Goal: Task Accomplishment & Management: Use online tool/utility

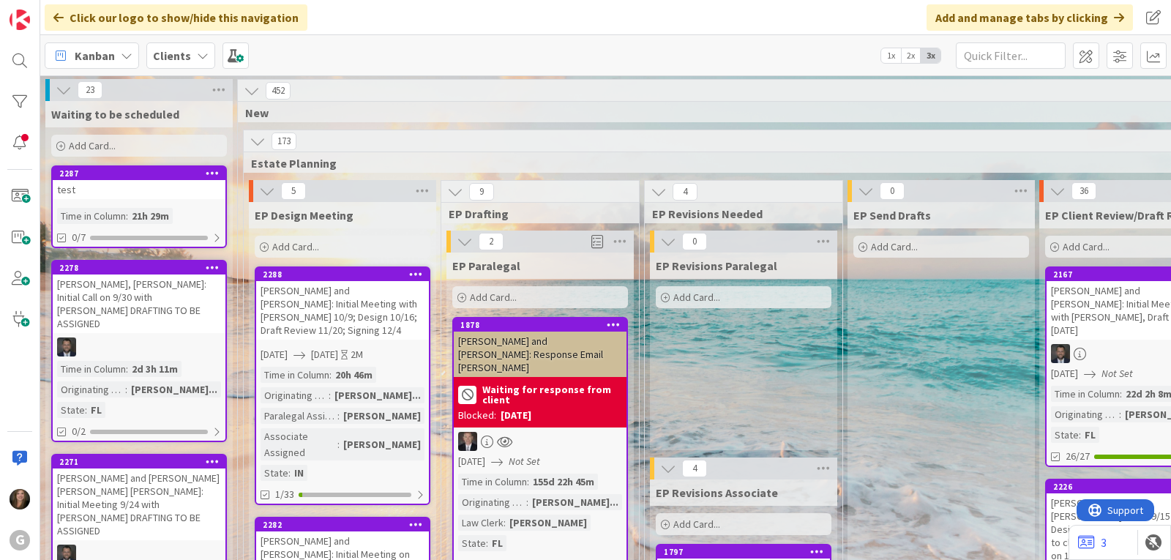
click at [83, 181] on div "test" at bounding box center [139, 189] width 173 height 19
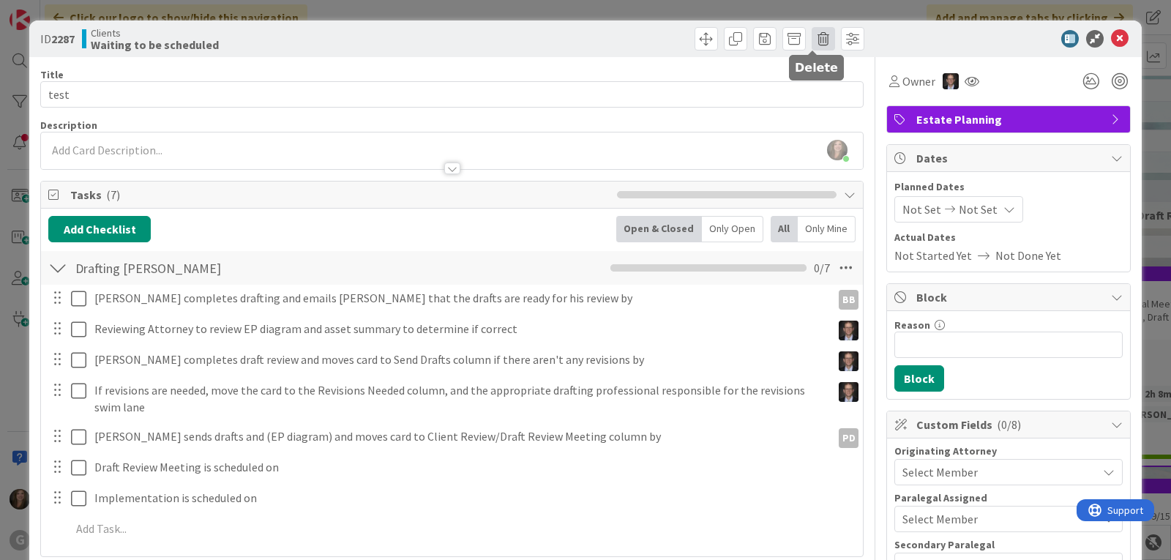
click at [811, 38] on span at bounding box center [822, 38] width 23 height 23
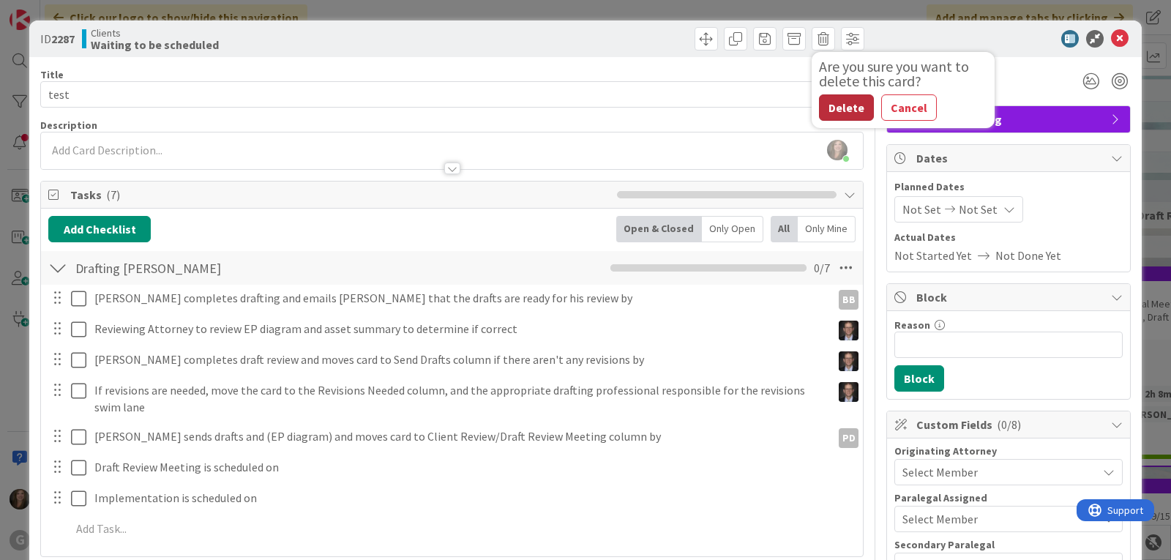
click at [830, 105] on button "Delete" at bounding box center [846, 107] width 55 height 26
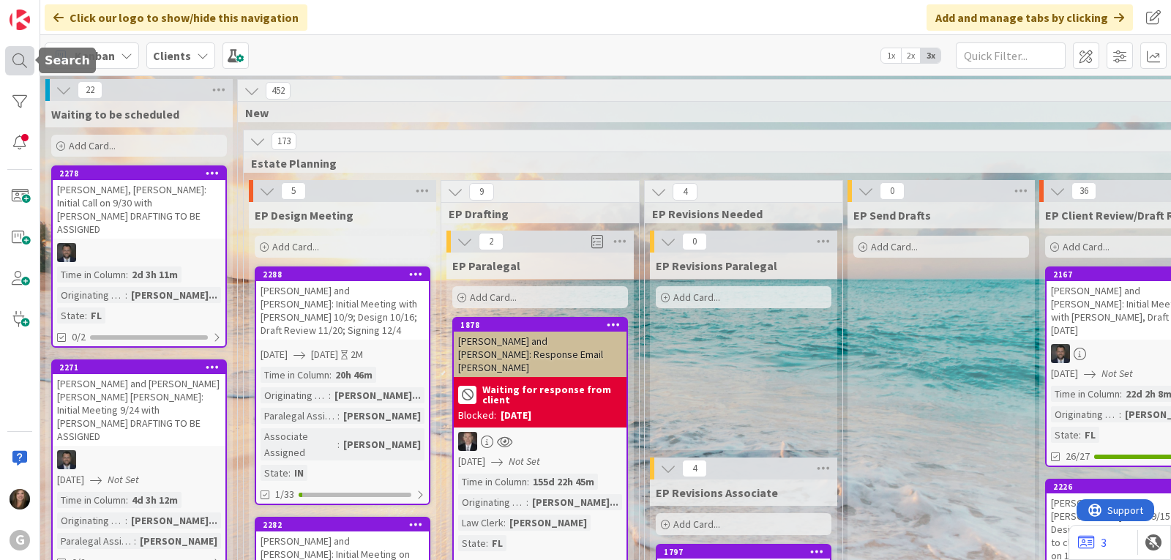
click at [15, 60] on div at bounding box center [19, 60] width 29 height 29
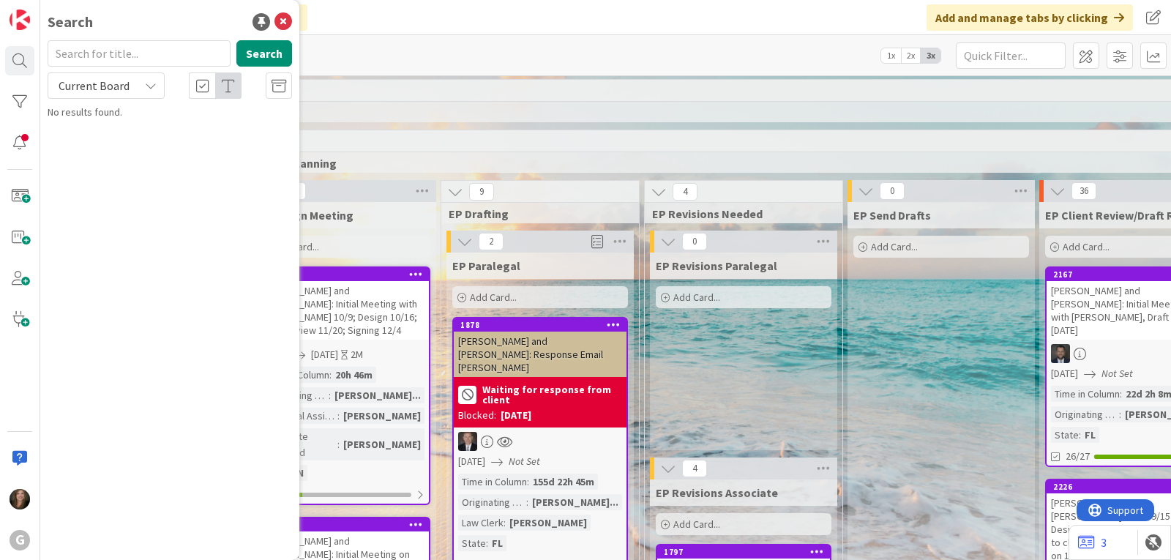
click at [119, 52] on input "text" at bounding box center [139, 53] width 183 height 26
type input "[PERSON_NAME]"
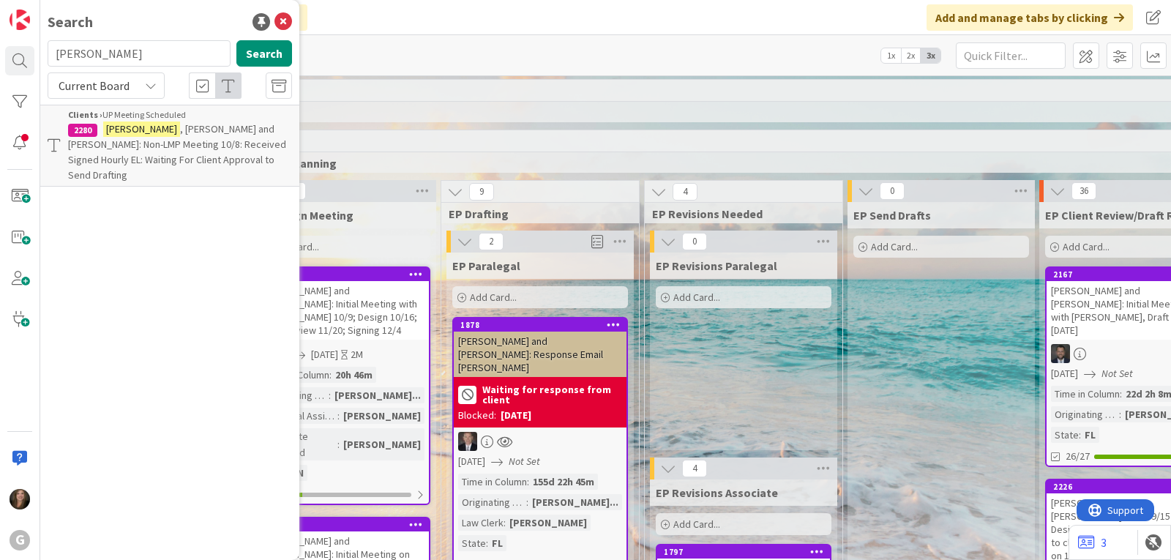
click at [113, 135] on mark "[PERSON_NAME]" at bounding box center [141, 128] width 77 height 15
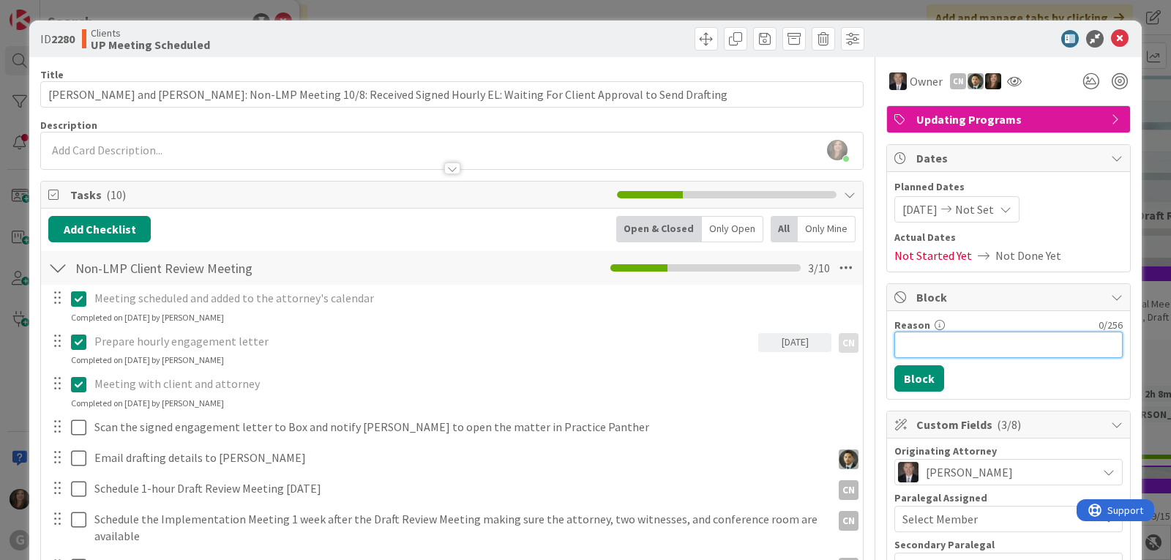
click at [919, 334] on input "Reason" at bounding box center [1008, 344] width 228 height 26
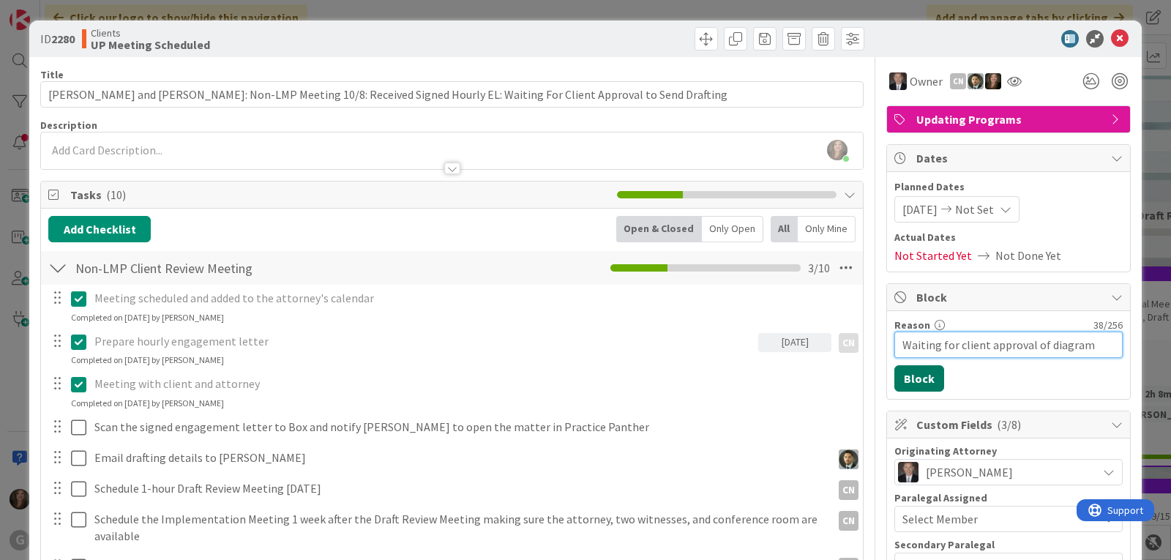
type input "Waiting for client approval of diagram"
click at [907, 378] on button "Block" at bounding box center [919, 378] width 50 height 26
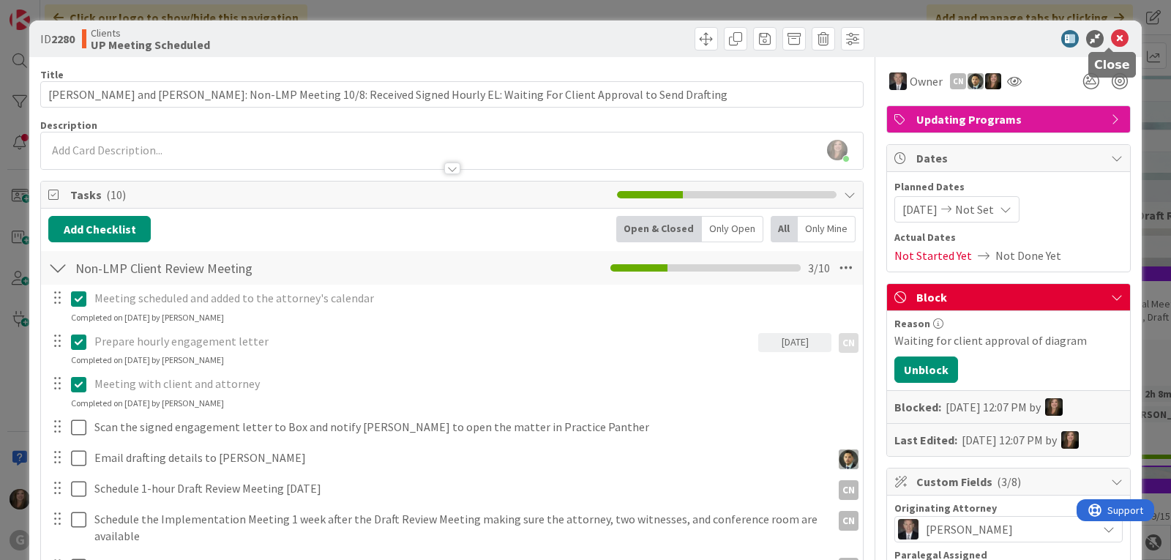
click at [1113, 41] on icon at bounding box center [1120, 39] width 18 height 18
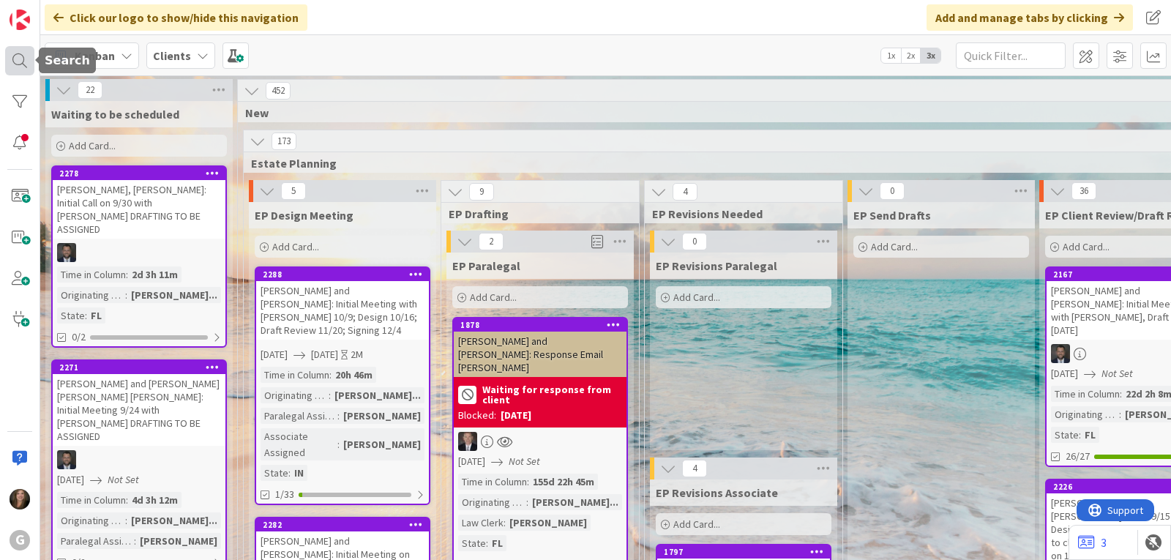
click at [26, 59] on div at bounding box center [19, 60] width 29 height 29
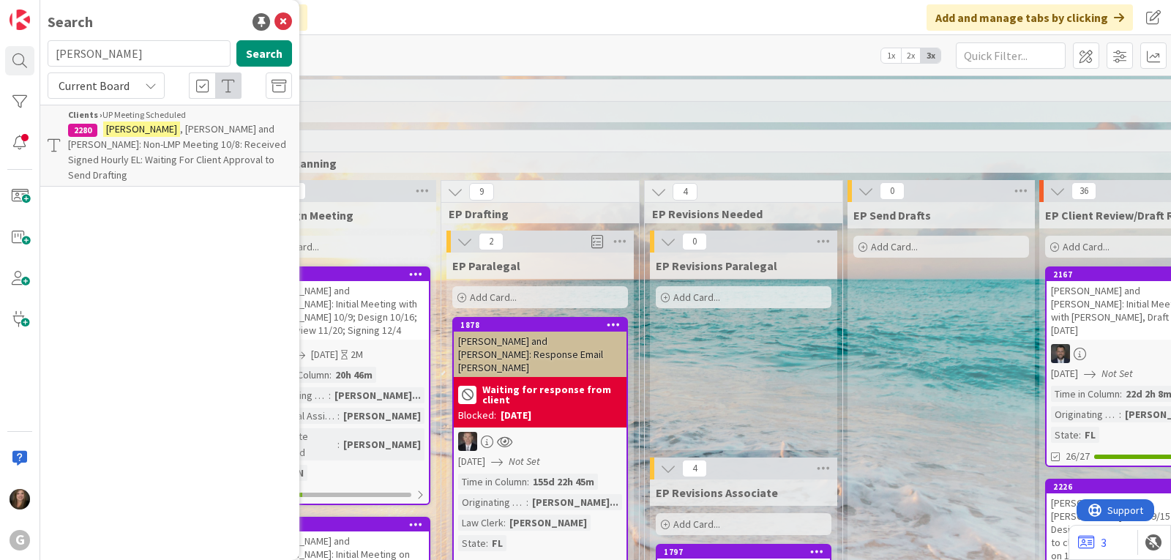
drag, startPoint x: 123, startPoint y: 54, endPoint x: 42, endPoint y: 42, distance: 82.1
click at [42, 42] on div "[PERSON_NAME] Search" at bounding box center [170, 56] width 262 height 32
type input "[PERSON_NAME]"
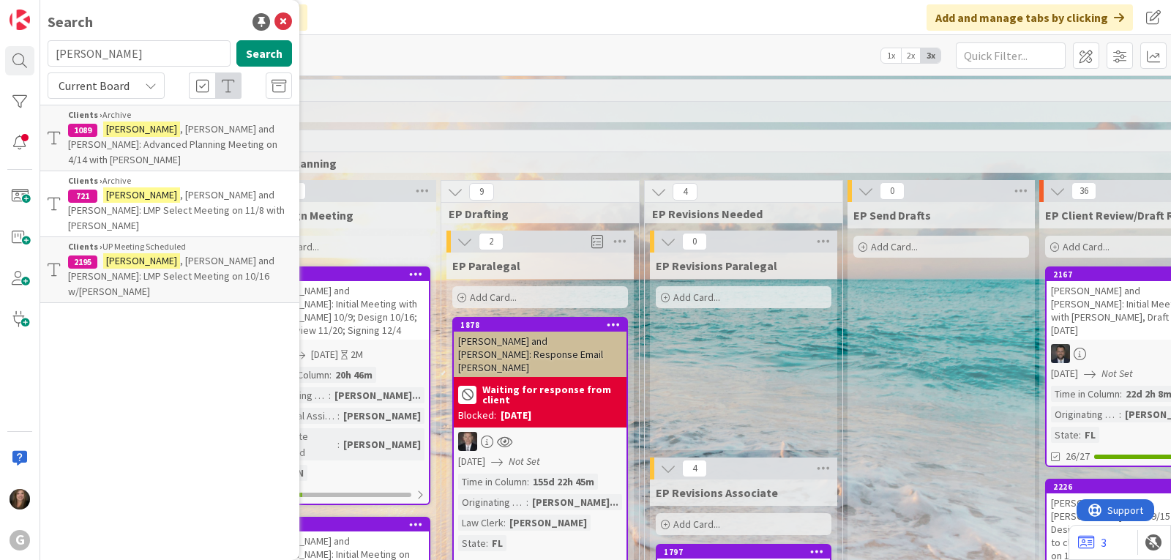
click at [143, 254] on span ", [PERSON_NAME] and [PERSON_NAME]: LMP Select Meeting on 10/16 w/[PERSON_NAME]" at bounding box center [171, 276] width 206 height 44
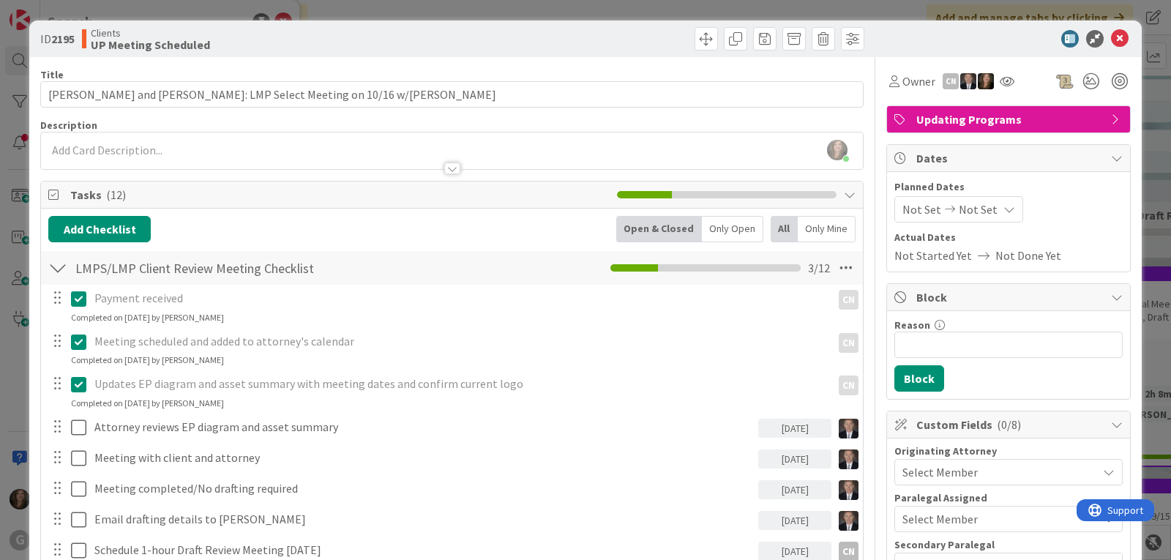
click at [902, 210] on span "Not Set" at bounding box center [921, 209] width 39 height 18
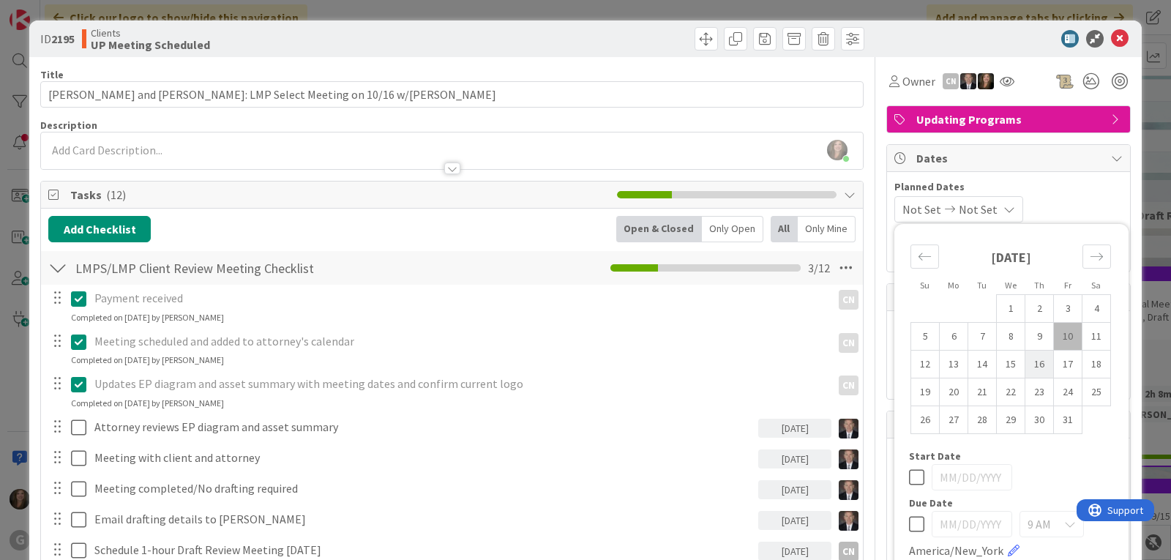
click at [1035, 363] on td "16" at bounding box center [1039, 364] width 29 height 28
type input "[DATE]"
click at [889, 78] on icon at bounding box center [894, 81] width 10 height 12
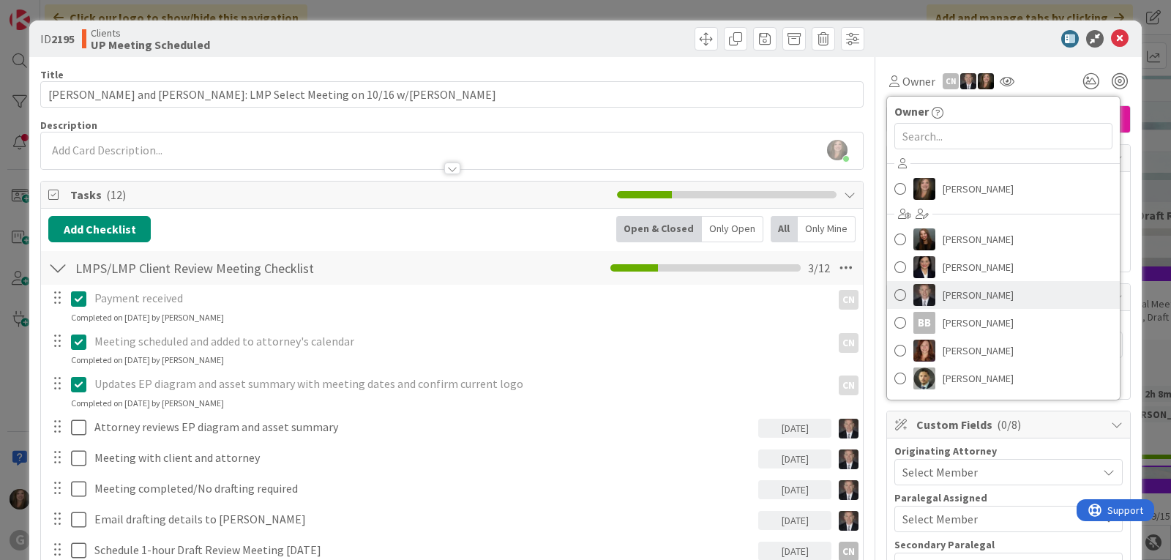
click at [923, 295] on img at bounding box center [924, 295] width 22 height 22
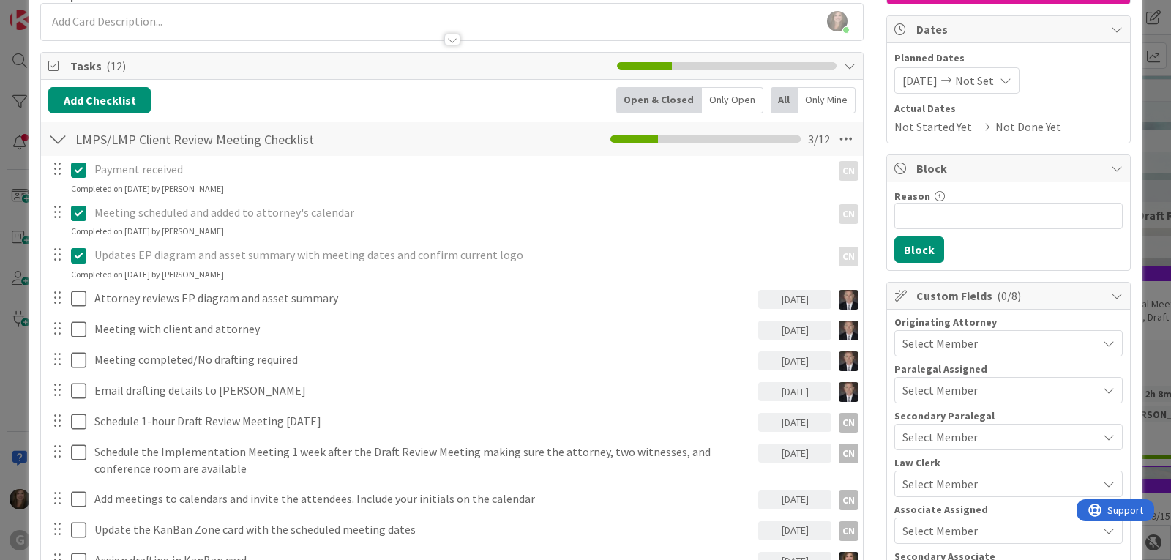
scroll to position [146, 0]
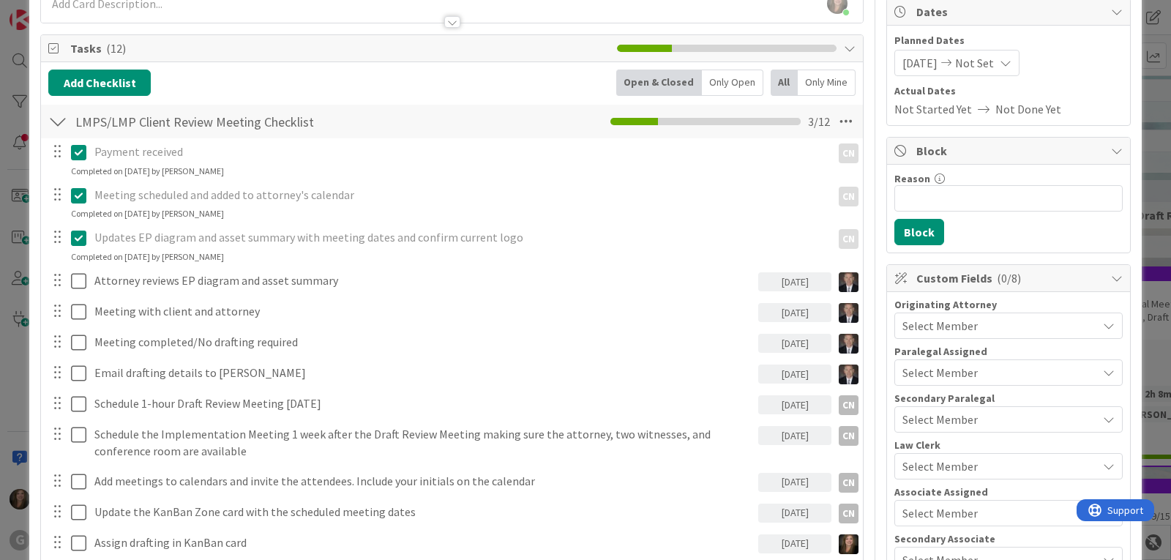
click at [926, 324] on span "Select Member" at bounding box center [939, 326] width 75 height 18
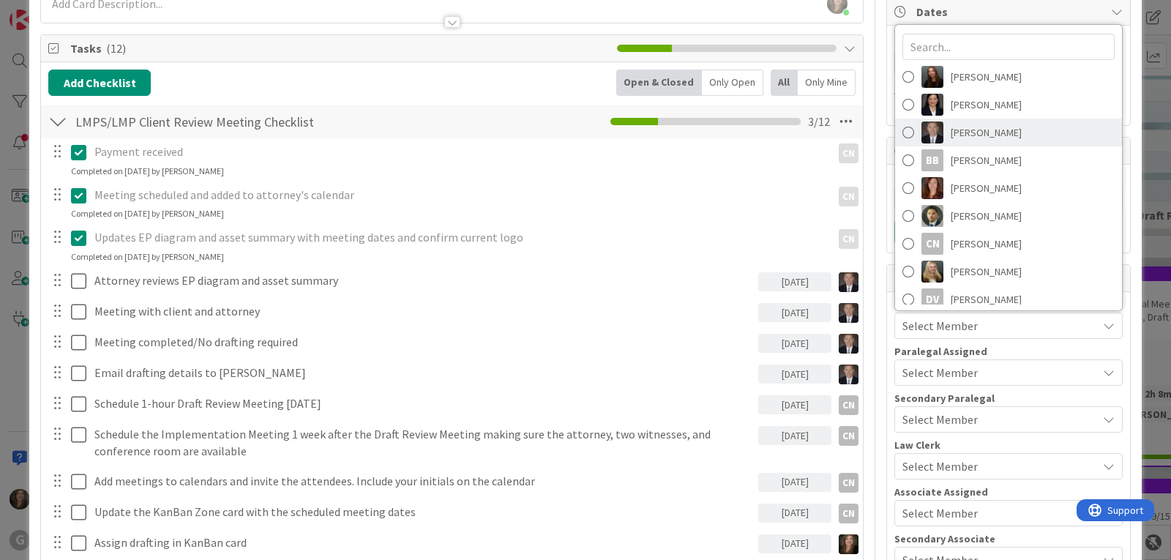
click at [921, 138] on img at bounding box center [932, 132] width 22 height 22
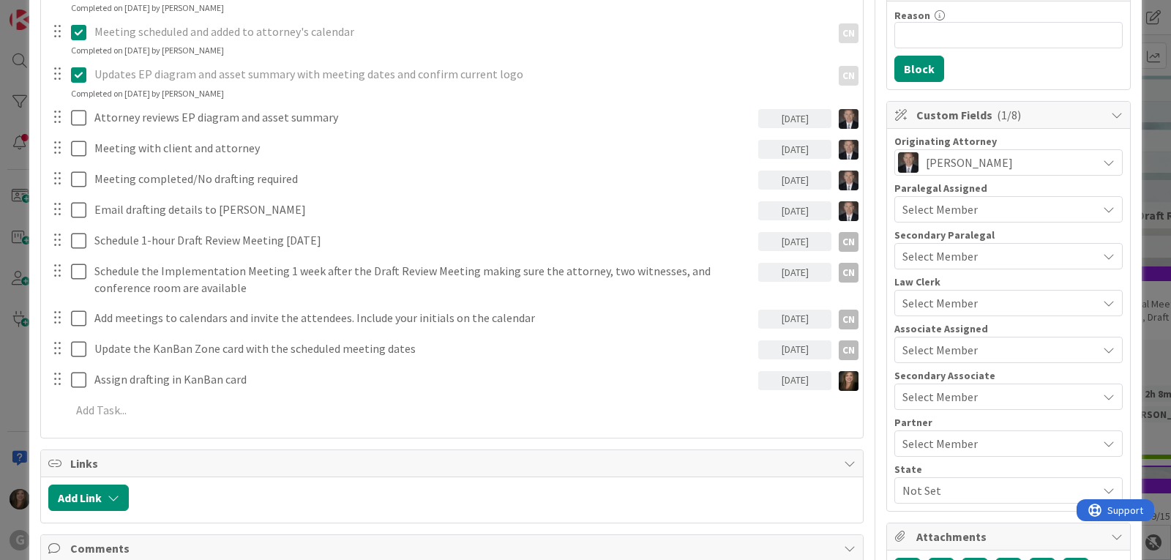
scroll to position [366, 0]
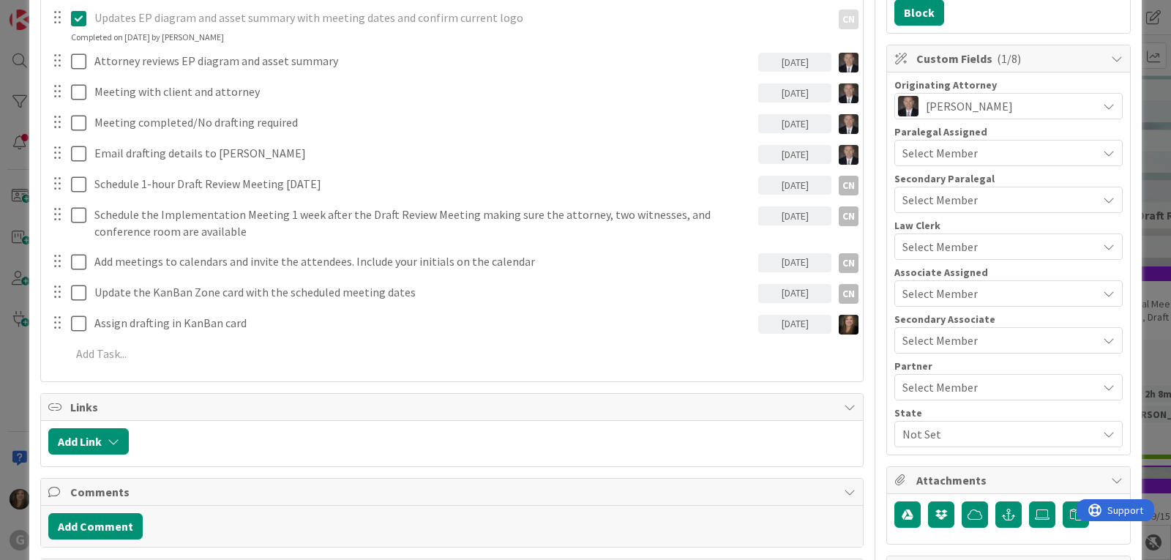
click at [932, 435] on span "Not Set" at bounding box center [999, 434] width 195 height 18
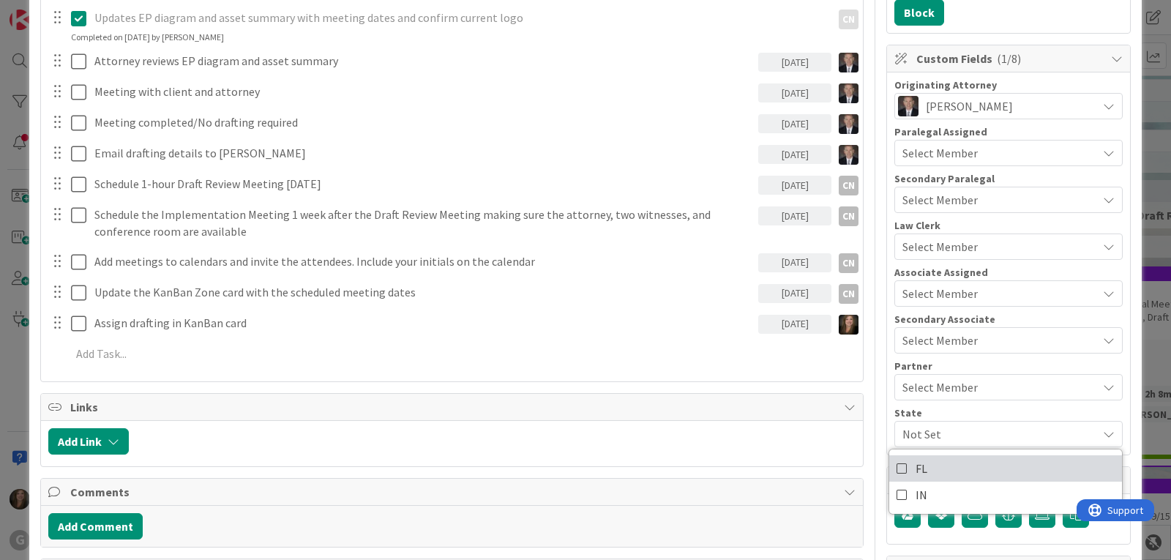
click at [928, 469] on link "FL" at bounding box center [1005, 468] width 233 height 26
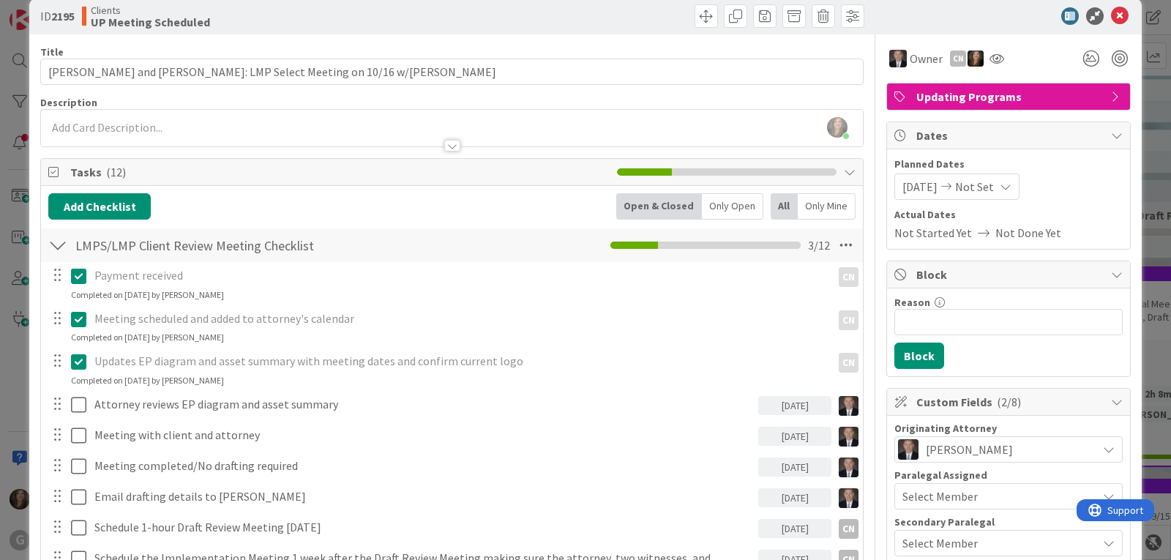
scroll to position [0, 0]
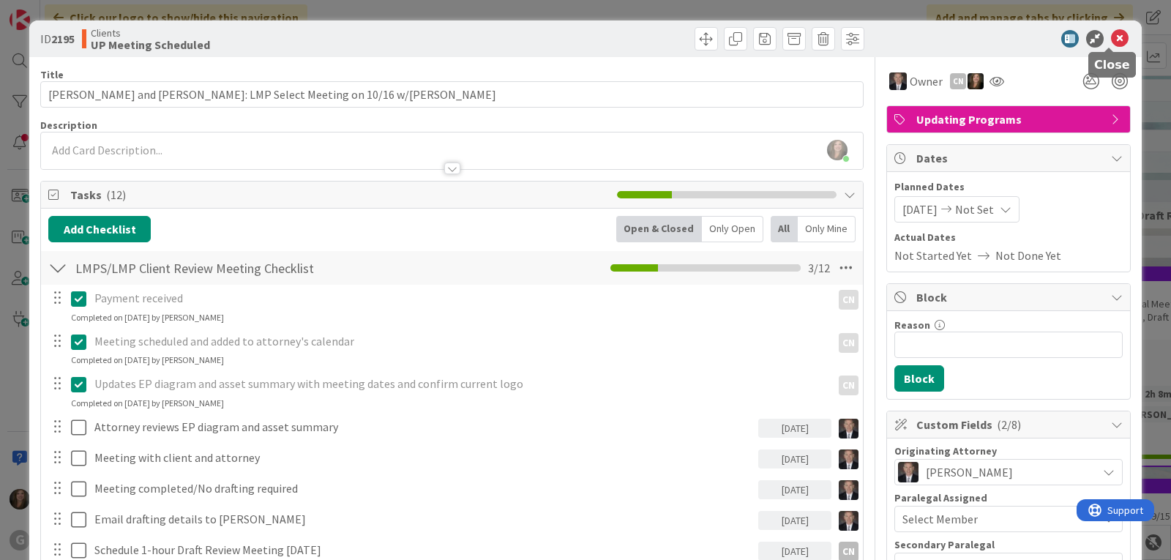
click at [1111, 35] on icon at bounding box center [1120, 39] width 18 height 18
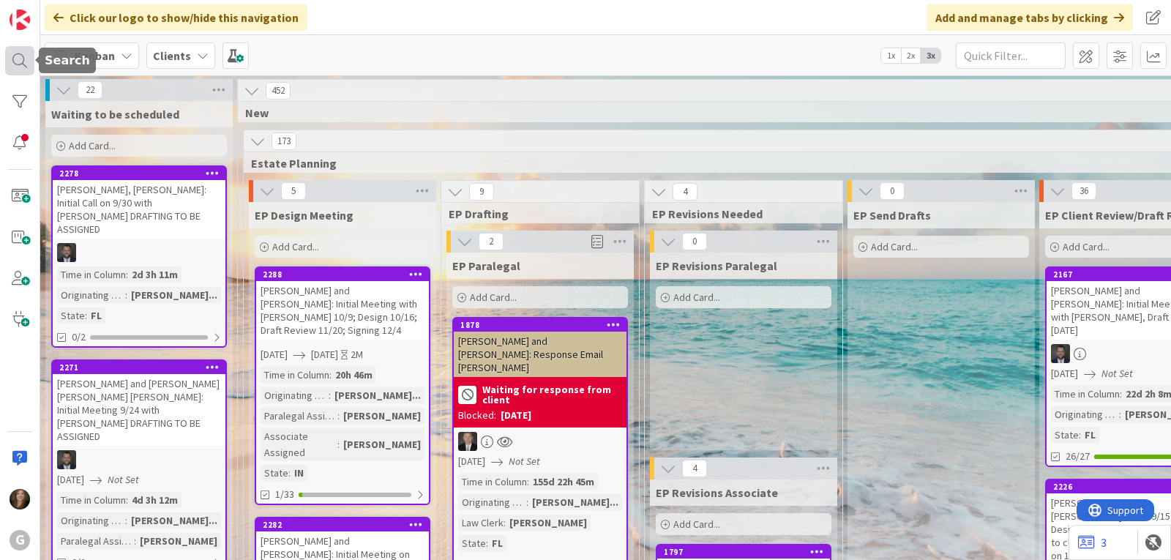
click at [25, 54] on div at bounding box center [19, 60] width 29 height 29
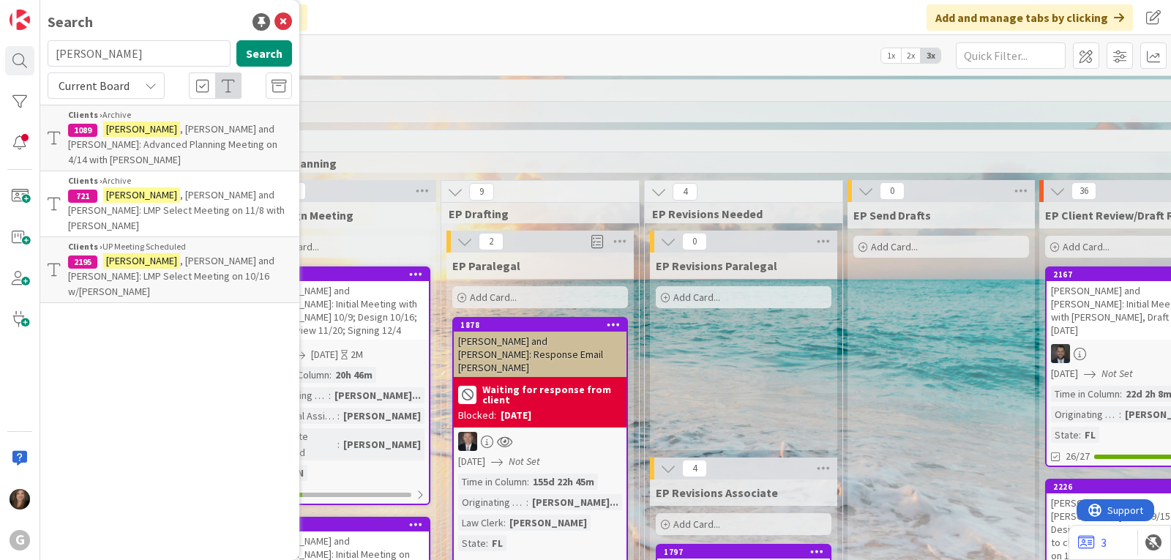
drag, startPoint x: 111, startPoint y: 51, endPoint x: 40, endPoint y: 48, distance: 71.0
click at [40, 48] on div "[PERSON_NAME] Search" at bounding box center [170, 56] width 262 height 32
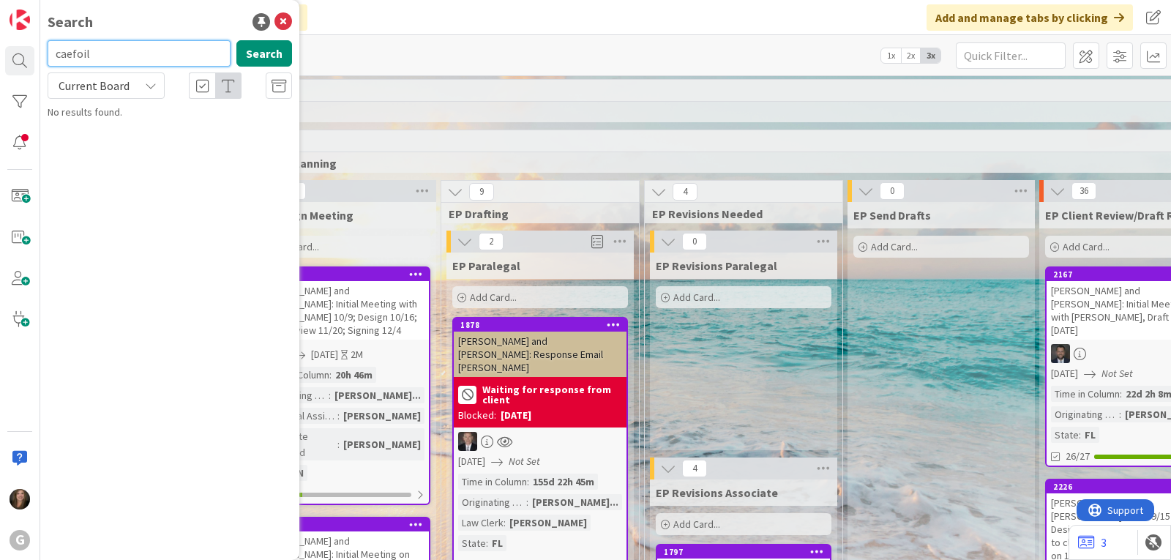
click at [74, 56] on input "caefoil" at bounding box center [139, 53] width 183 height 26
click at [86, 53] on input "carfoil" at bounding box center [139, 53] width 183 height 26
drag, startPoint x: 100, startPoint y: 52, endPoint x: 50, endPoint y: 44, distance: 50.4
click at [50, 44] on input "carfiol" at bounding box center [139, 53] width 183 height 26
type input "[PERSON_NAME]"
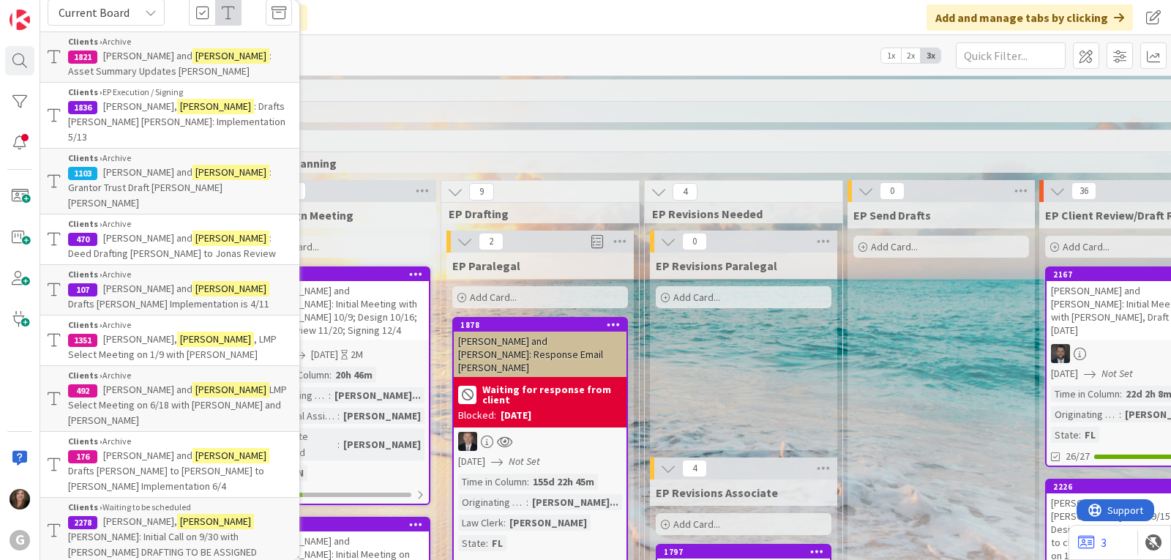
scroll to position [146, 0]
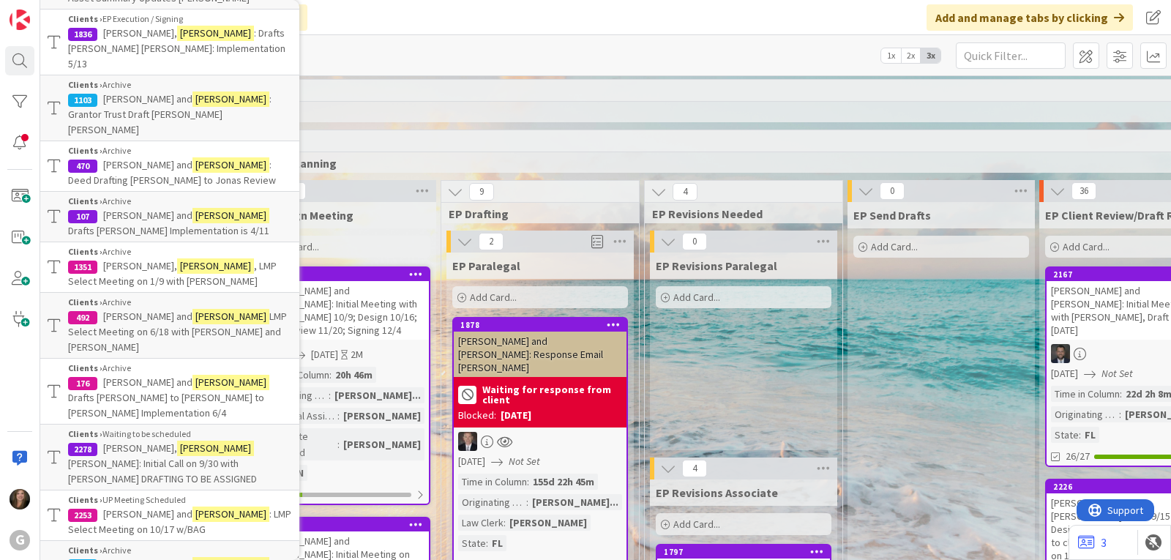
click at [124, 506] on p "[PERSON_NAME] and [PERSON_NAME] : LMP Select Meeting on 10/17 w/BAG" at bounding box center [180, 521] width 224 height 31
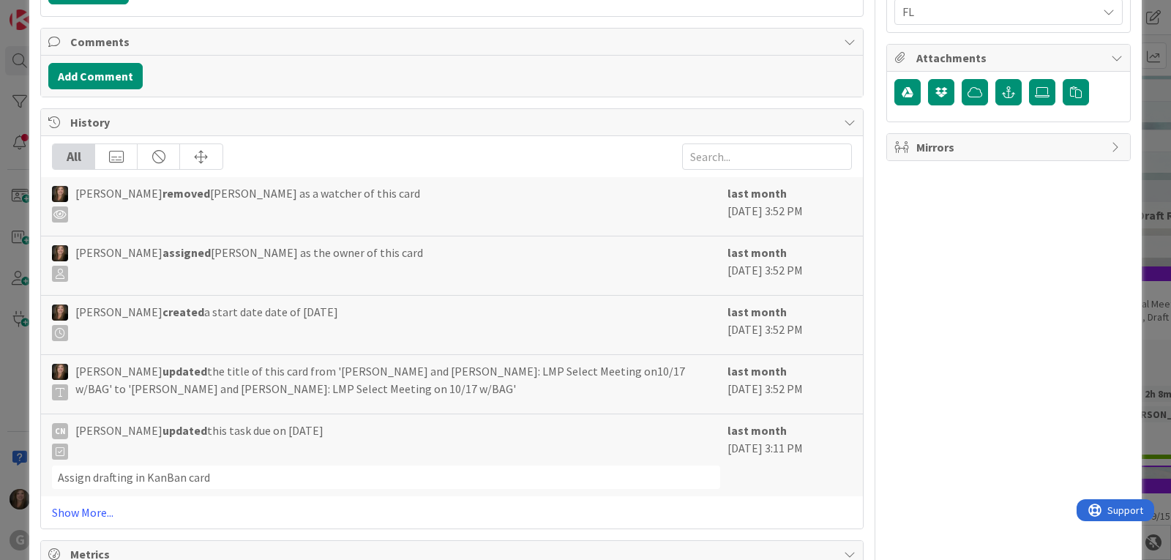
scroll to position [805, 0]
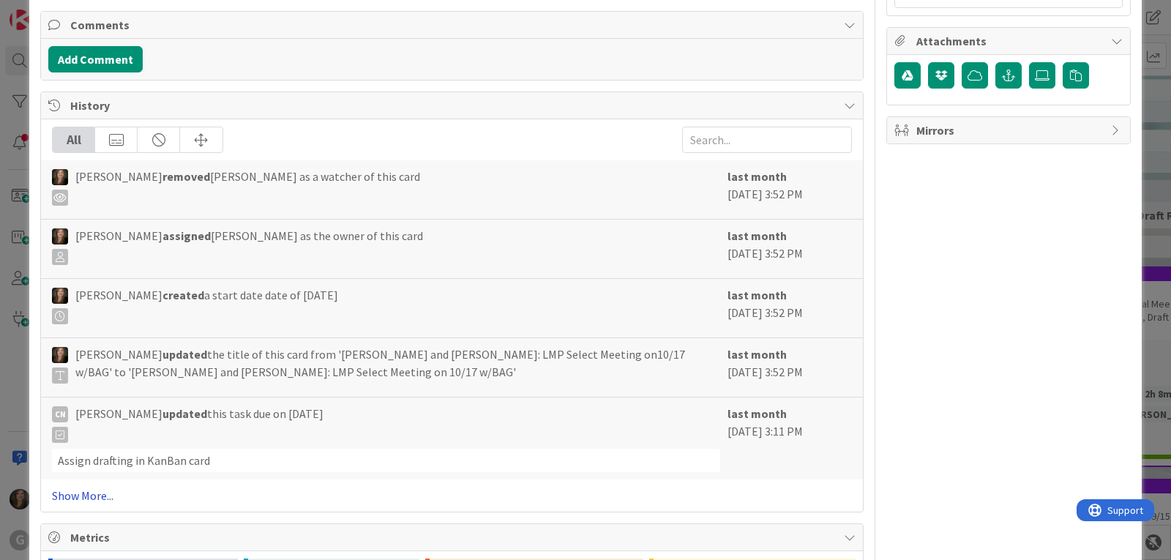
click at [81, 488] on link "Show More..." at bounding box center [452, 496] width 800 height 18
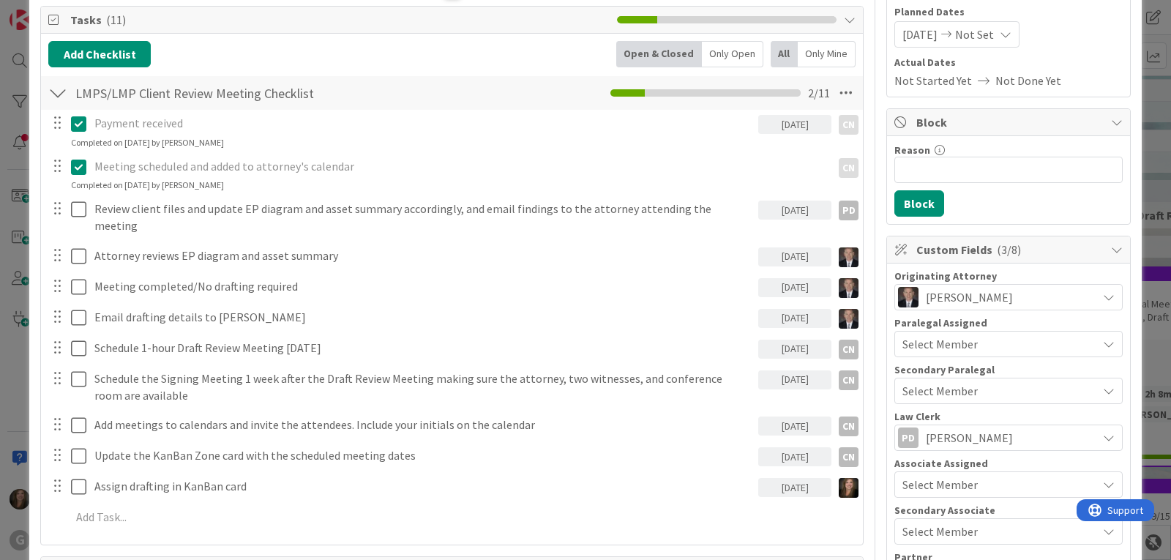
scroll to position [0, 0]
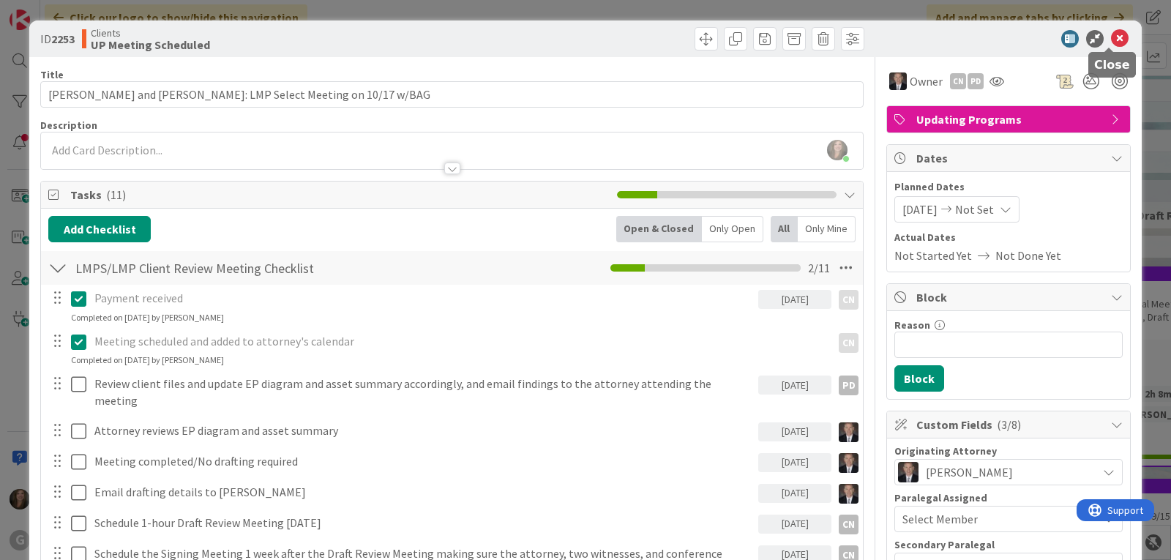
click at [1111, 35] on icon at bounding box center [1120, 39] width 18 height 18
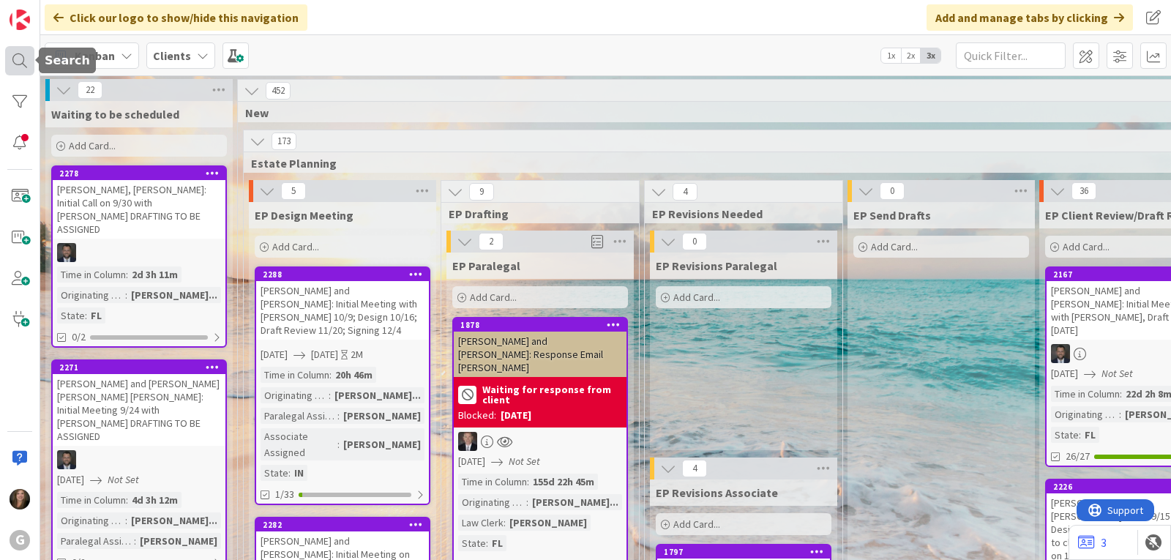
click at [15, 59] on div at bounding box center [19, 60] width 29 height 29
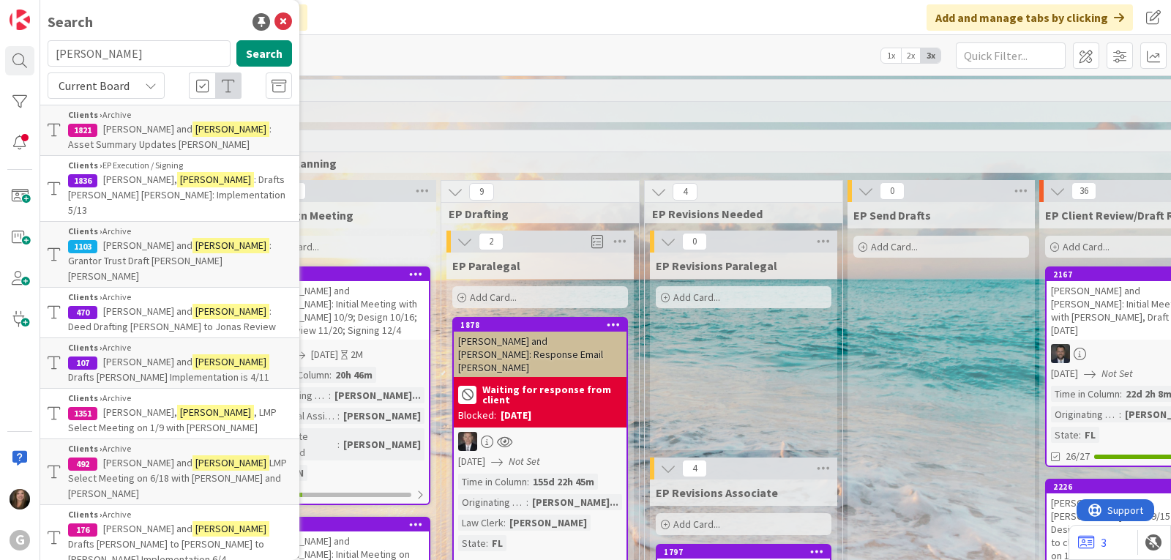
drag, startPoint x: 101, startPoint y: 52, endPoint x: 47, endPoint y: 49, distance: 54.2
click at [47, 49] on div "[PERSON_NAME] Search" at bounding box center [170, 56] width 262 height 32
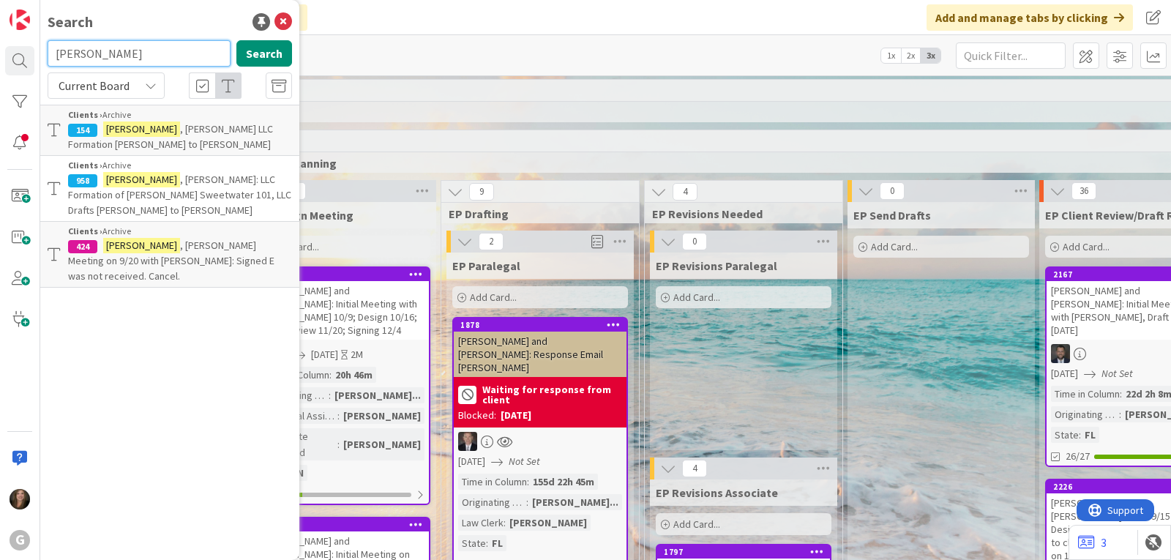
drag, startPoint x: 100, startPoint y: 56, endPoint x: 48, endPoint y: 50, distance: 52.3
click at [48, 50] on input "[PERSON_NAME]" at bounding box center [139, 53] width 183 height 26
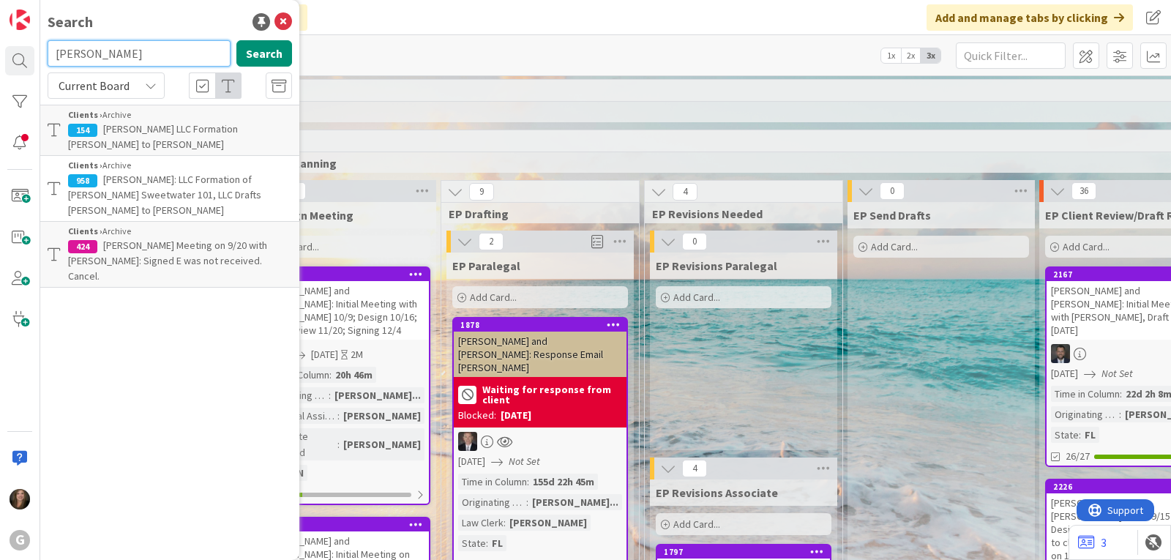
type input "[PERSON_NAME]"
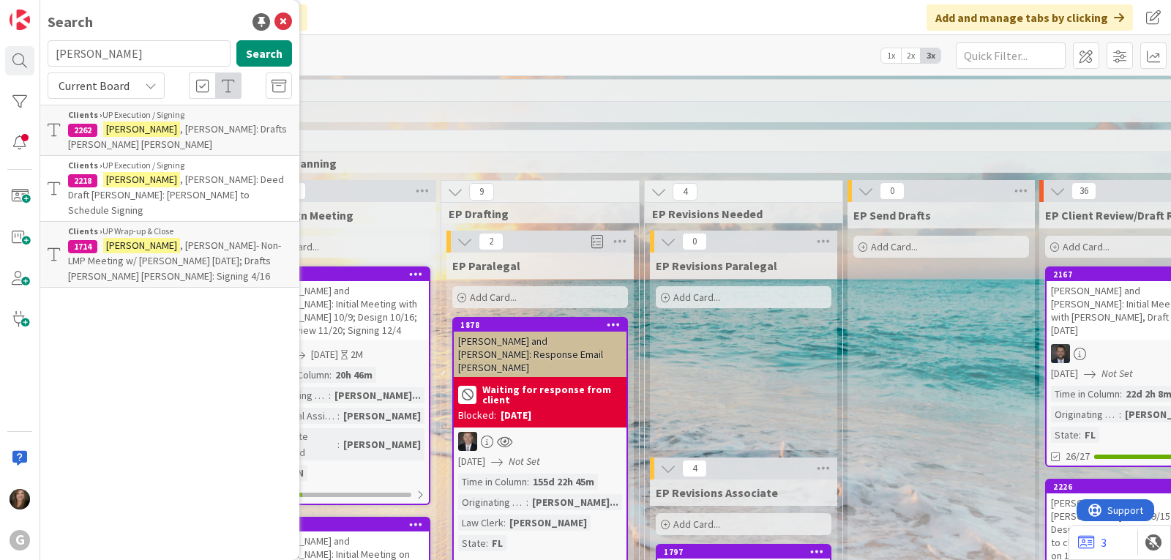
click at [141, 130] on span ", [PERSON_NAME]: Drafts [PERSON_NAME] [PERSON_NAME]" at bounding box center [177, 136] width 219 height 29
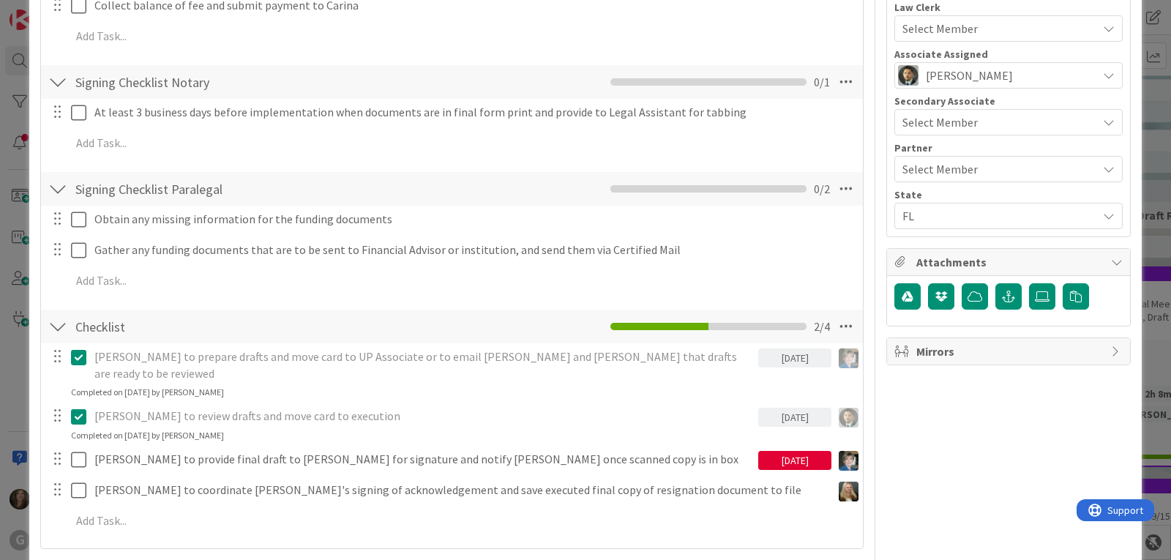
scroll to position [585, 0]
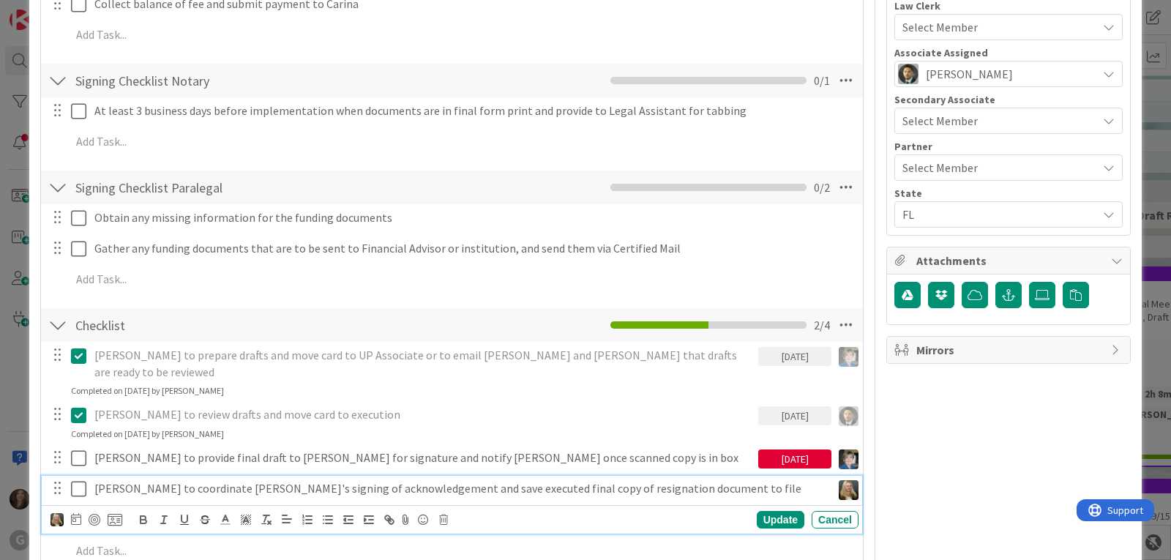
click at [234, 480] on p "[PERSON_NAME] to coordinate [PERSON_NAME]'s signing of acknowledgement and save…" at bounding box center [459, 488] width 731 height 17
click at [78, 513] on icon at bounding box center [76, 519] width 10 height 12
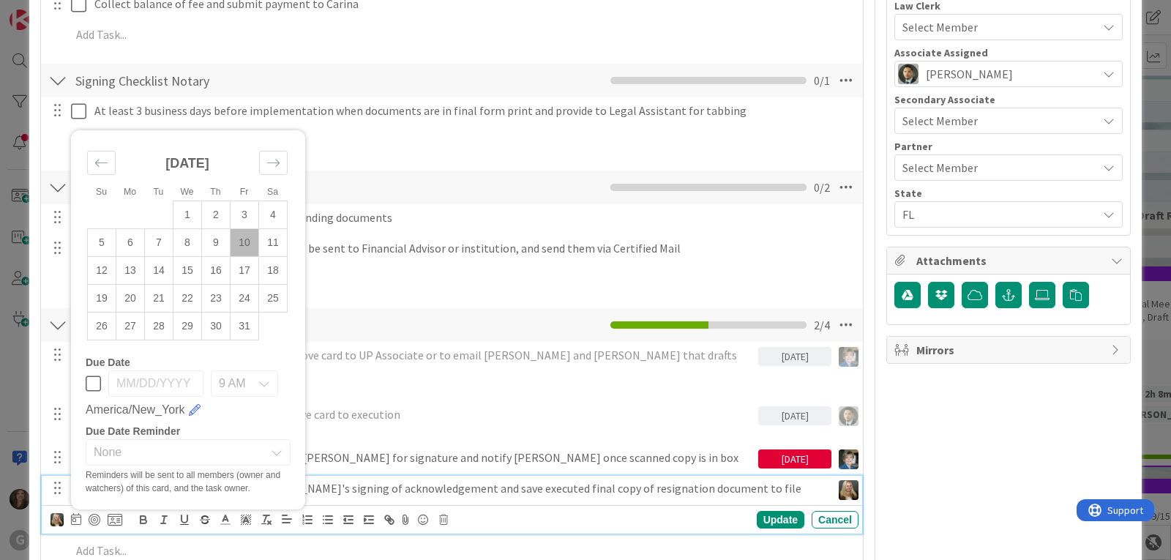
click at [239, 228] on td "10" at bounding box center [244, 242] width 29 height 28
type input "[DATE]"
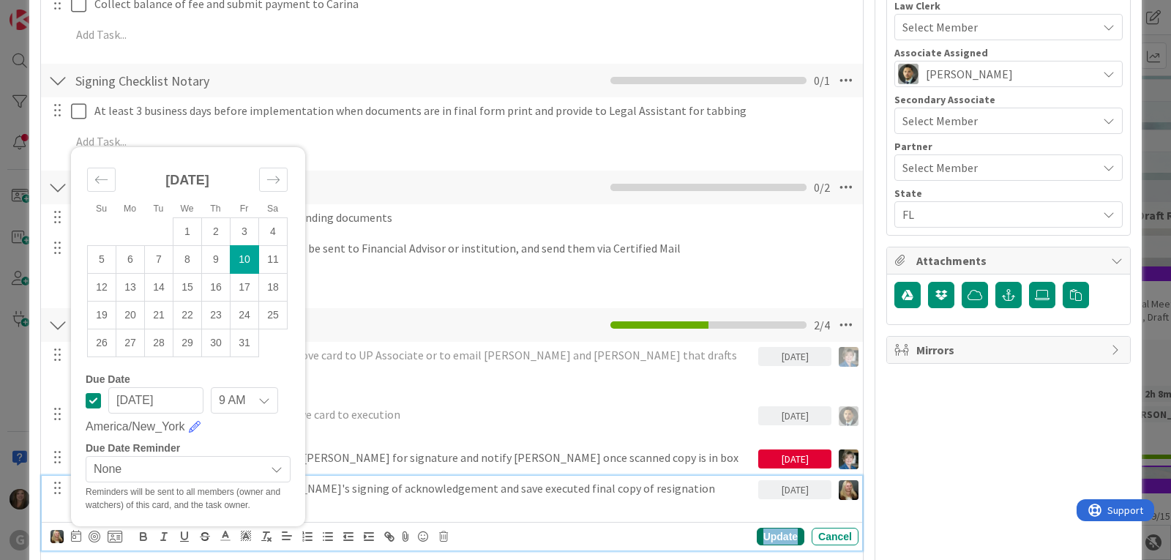
click at [757, 528] on div "Update" at bounding box center [781, 537] width 48 height 18
